Goal: Task Accomplishment & Management: Complete application form

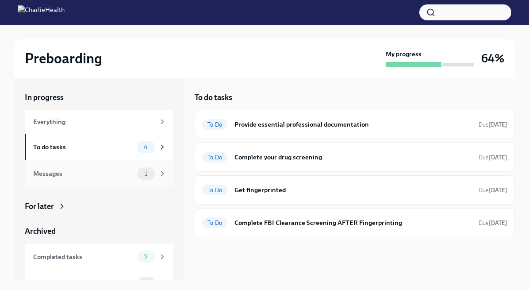
click at [128, 175] on div "Messages" at bounding box center [83, 174] width 100 height 10
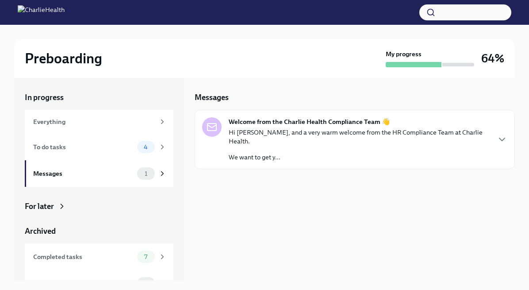
click at [285, 153] on p "We want to get y..." at bounding box center [359, 157] width 261 height 9
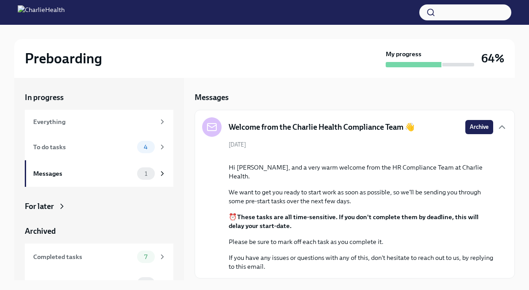
scroll to position [65, 0]
click at [135, 116] on div "Everything" at bounding box center [99, 122] width 149 height 24
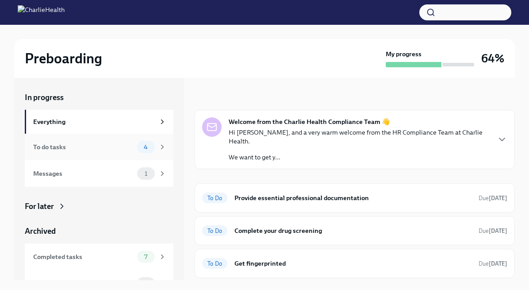
click at [129, 141] on div "To do tasks 4" at bounding box center [99, 147] width 133 height 12
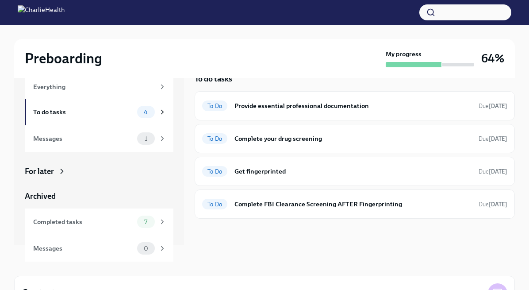
scroll to position [8, 0]
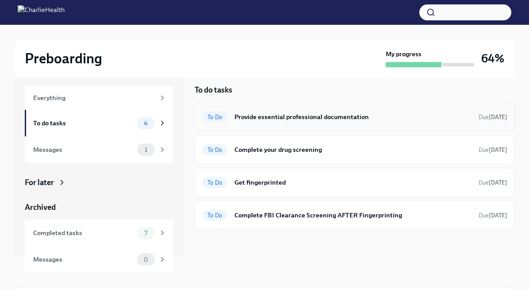
click at [315, 115] on h6 "Provide essential professional documentation" at bounding box center [353, 117] width 237 height 10
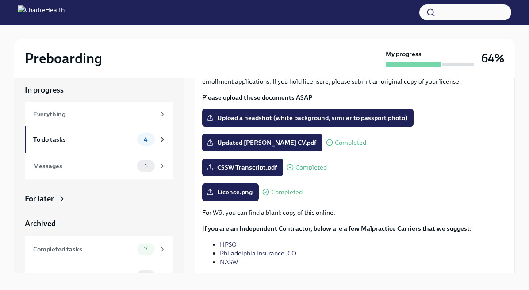
scroll to position [64, 0]
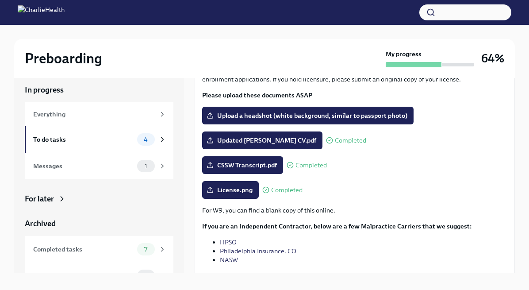
click at [315, 115] on span "Upload a headshot (white background, similar to passport photo)" at bounding box center [307, 115] width 199 height 9
click at [0, 0] on input "Upload a headshot (white background, similar to passport photo)" at bounding box center [0, 0] width 0 height 0
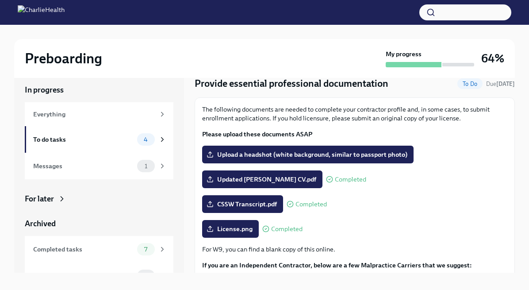
scroll to position [26, 0]
